Goal: Information Seeking & Learning: Understand process/instructions

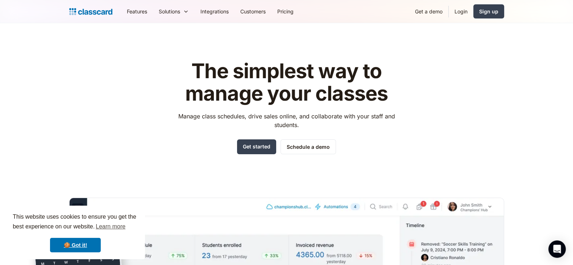
scroll to position [2448, 0]
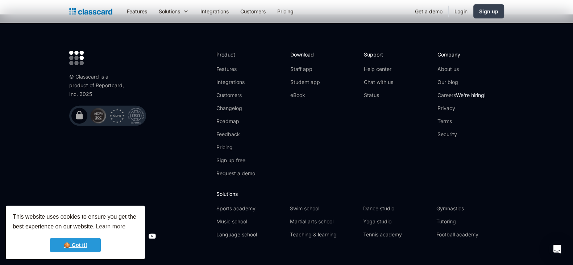
click at [79, 245] on link "🍪 Got it!" at bounding box center [75, 245] width 51 height 14
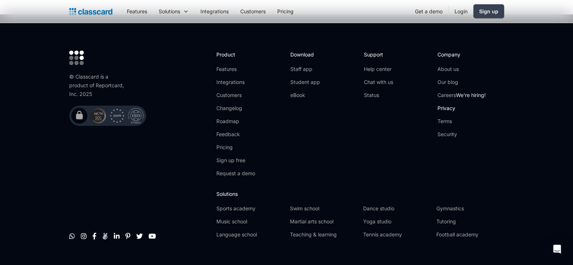
click at [448, 105] on link "Privacy" at bounding box center [461, 108] width 48 height 7
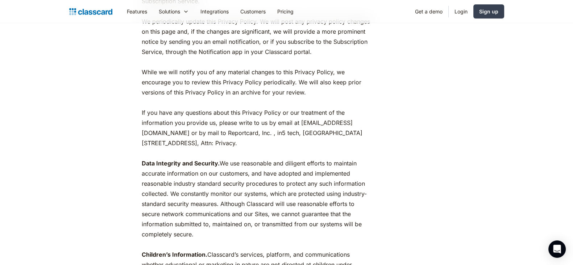
scroll to position [3583, 0]
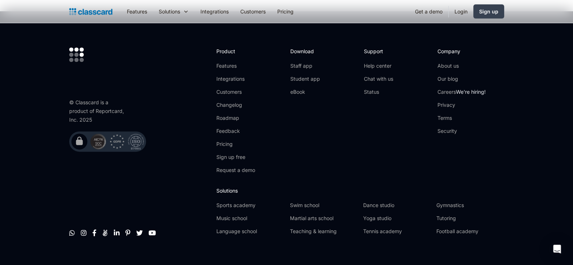
scroll to position [3851, 0]
click at [444, 113] on link "Terms" at bounding box center [461, 116] width 48 height 7
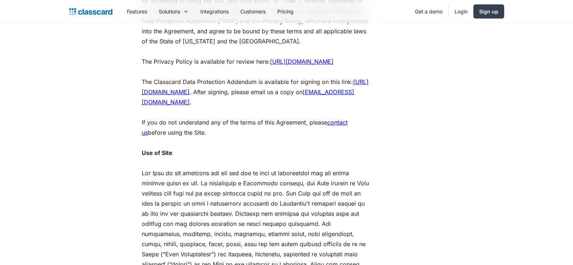
scroll to position [3276, 0]
